Goal: Check status

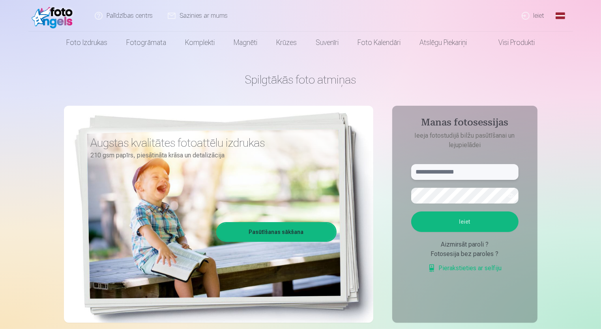
type input "**********"
click at [471, 219] on button "Ieiet" at bounding box center [464, 222] width 107 height 21
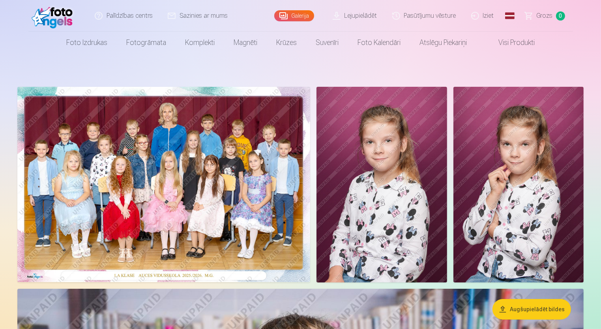
click at [345, 15] on link "Lejupielādēt" at bounding box center [356, 16] width 60 height 32
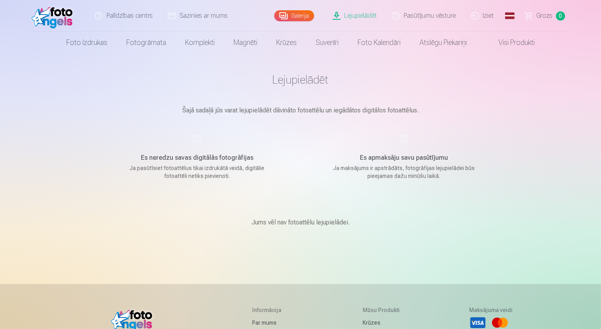
click at [340, 223] on p "Jums vēl nav fotoattēlu lejupielādei." at bounding box center [300, 222] width 98 height 9
click at [418, 157] on h5 "Es apmaksāju savu pasūtījumu" at bounding box center [404, 157] width 150 height 9
click at [423, 176] on p "Ja maksājums ir apstrādāts, fotogrāfijas lejupielādei būs pieejamas dažu minūšu…" at bounding box center [404, 172] width 150 height 16
click at [423, 19] on link "Pasūtījumu vēsture" at bounding box center [424, 16] width 79 height 32
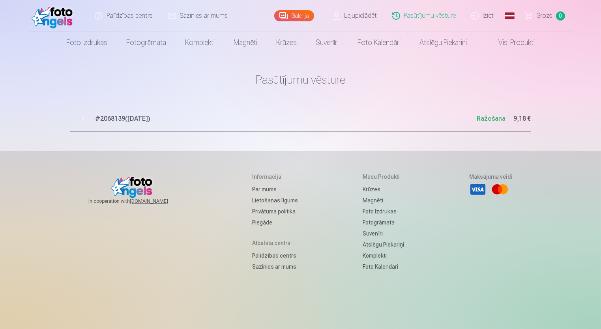
click at [82, 116] on button "# 2068139 ( 8.10.2025 ) Ražošana 9,18 €" at bounding box center [300, 119] width 461 height 26
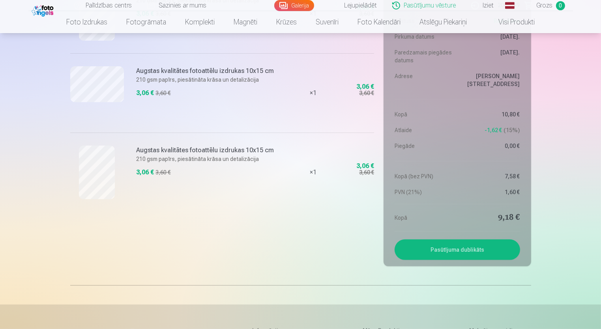
scroll to position [158, 0]
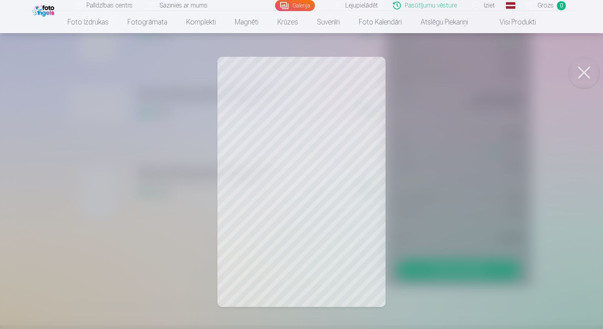
click at [587, 70] on button at bounding box center [584, 73] width 32 height 32
click at [589, 69] on button at bounding box center [584, 73] width 32 height 32
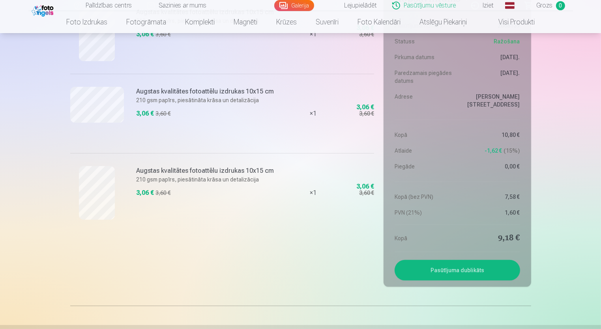
click at [482, 9] on link "Iziet" at bounding box center [483, 5] width 38 height 11
